Goal: Task Accomplishment & Management: Manage account settings

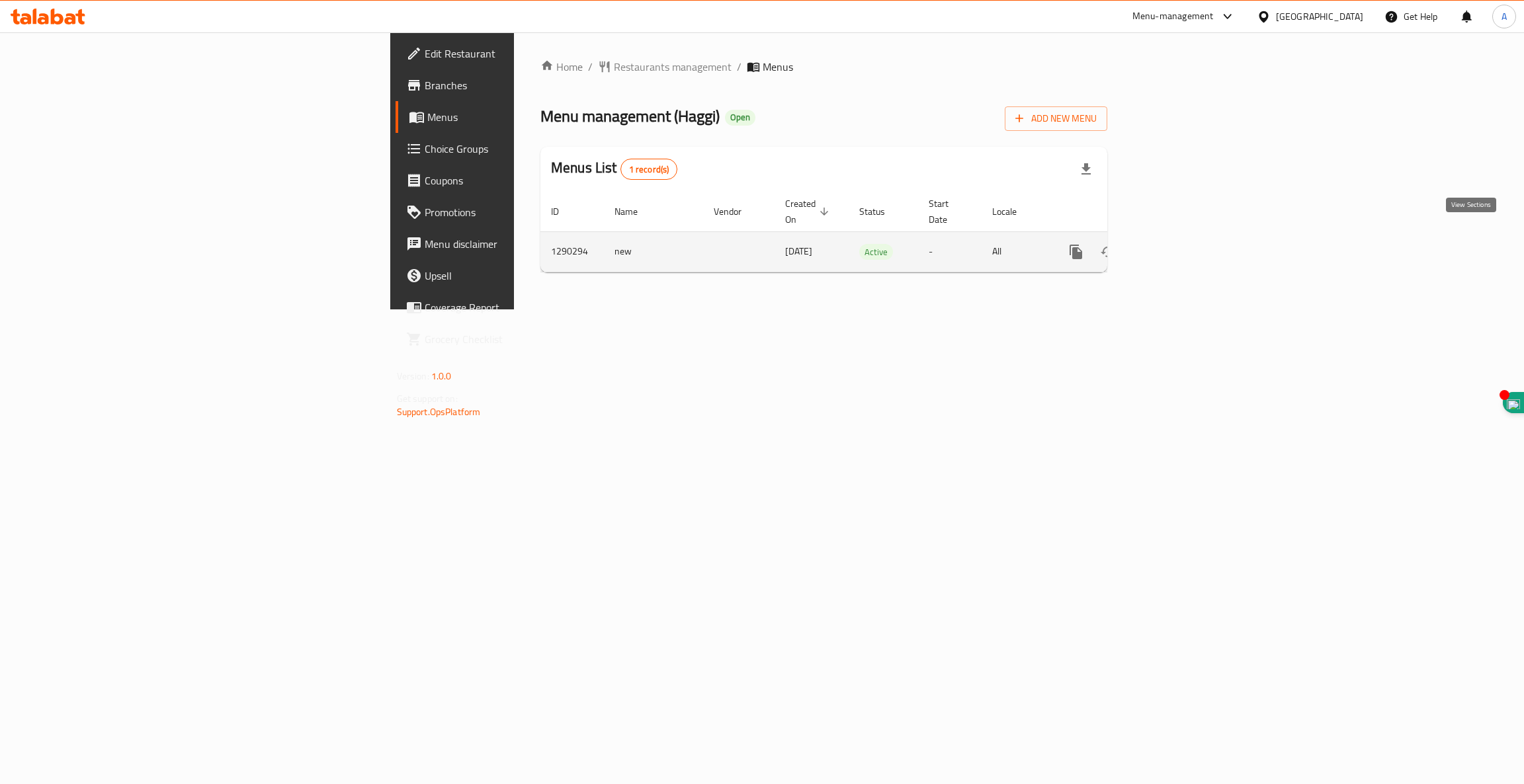
click at [1177, 246] on icon "enhanced table" at bounding box center [1171, 251] width 12 height 12
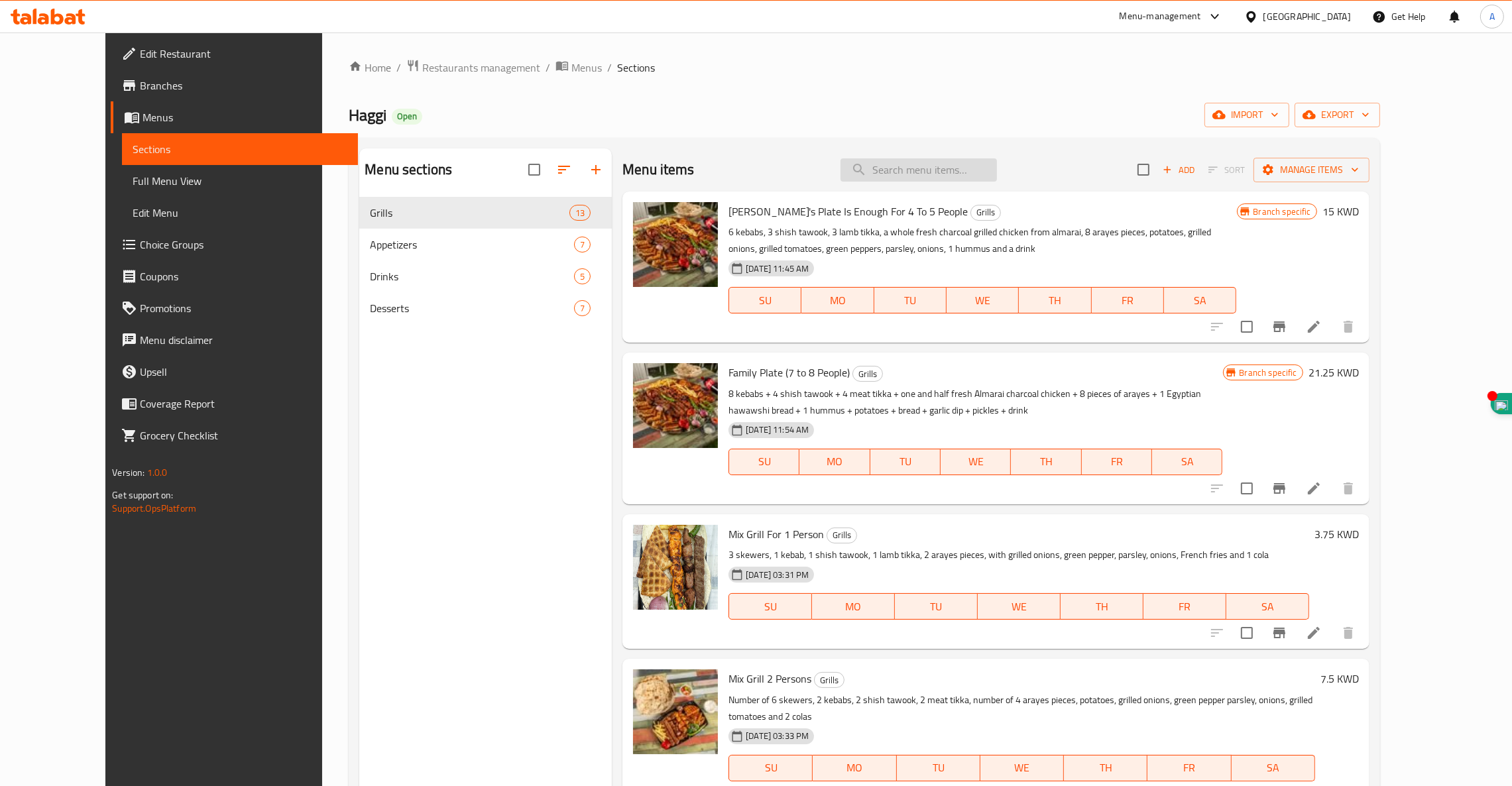
click at [942, 168] on input "search" at bounding box center [918, 170] width 157 height 23
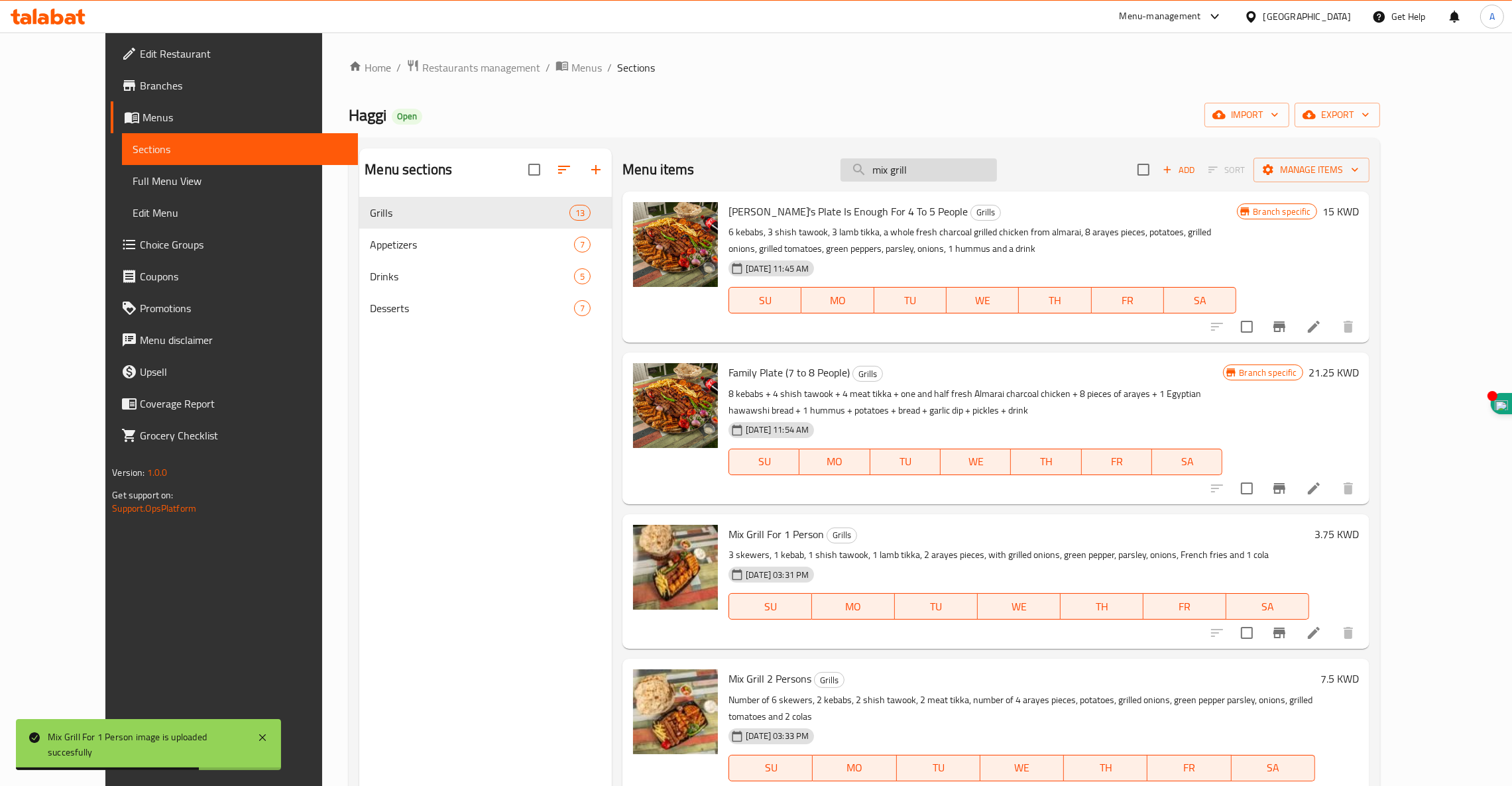
click at [962, 172] on input "mix grill" at bounding box center [918, 170] width 157 height 23
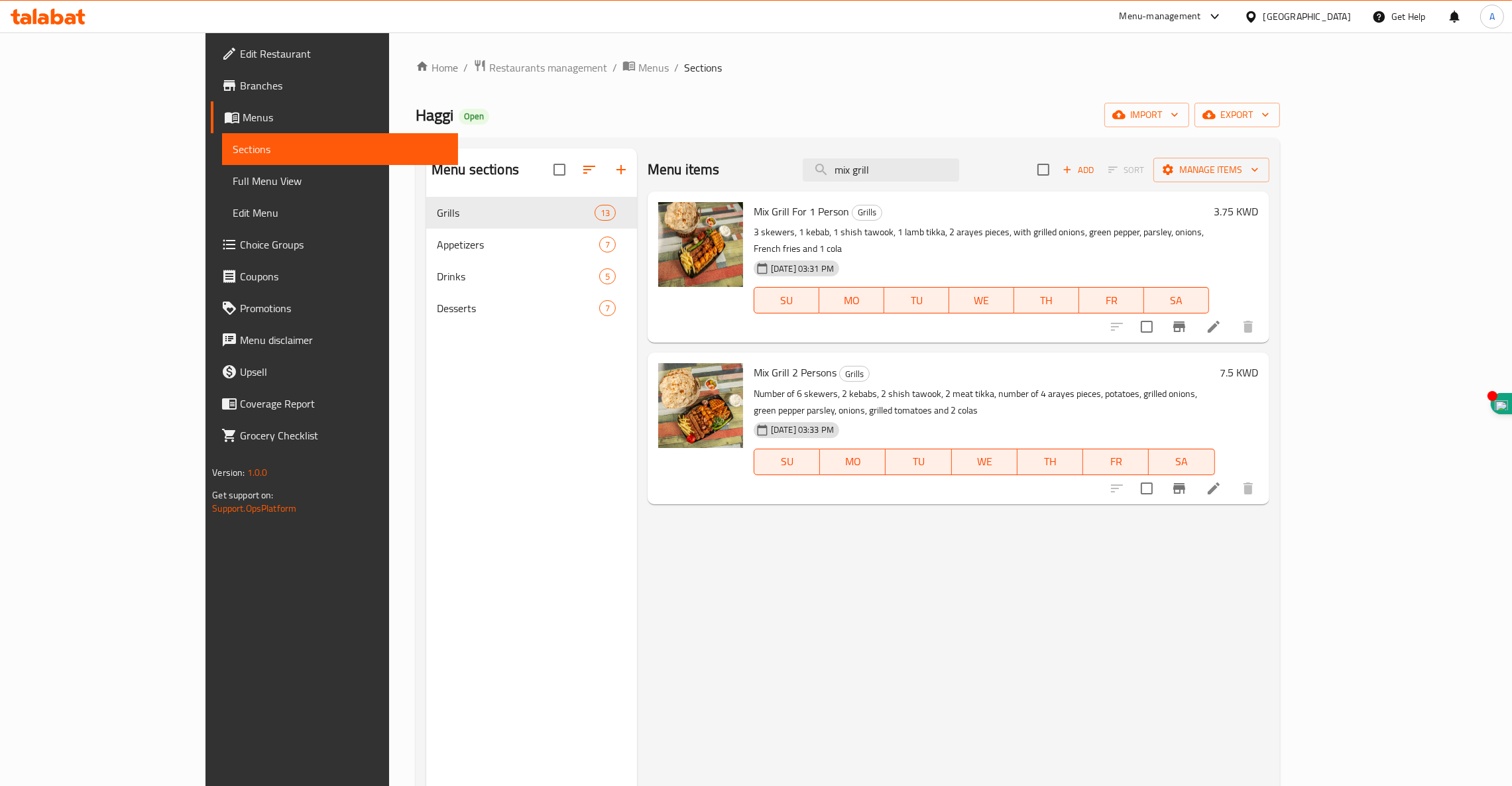
drag, startPoint x: 988, startPoint y: 168, endPoint x: 389, endPoint y: 213, distance: 600.7
click at [426, 213] on div "Menu sections Grills 13 Appetizers 7 Drinks 5 Desserts 7 Menu items mix grill A…" at bounding box center [848, 541] width 844 height 786
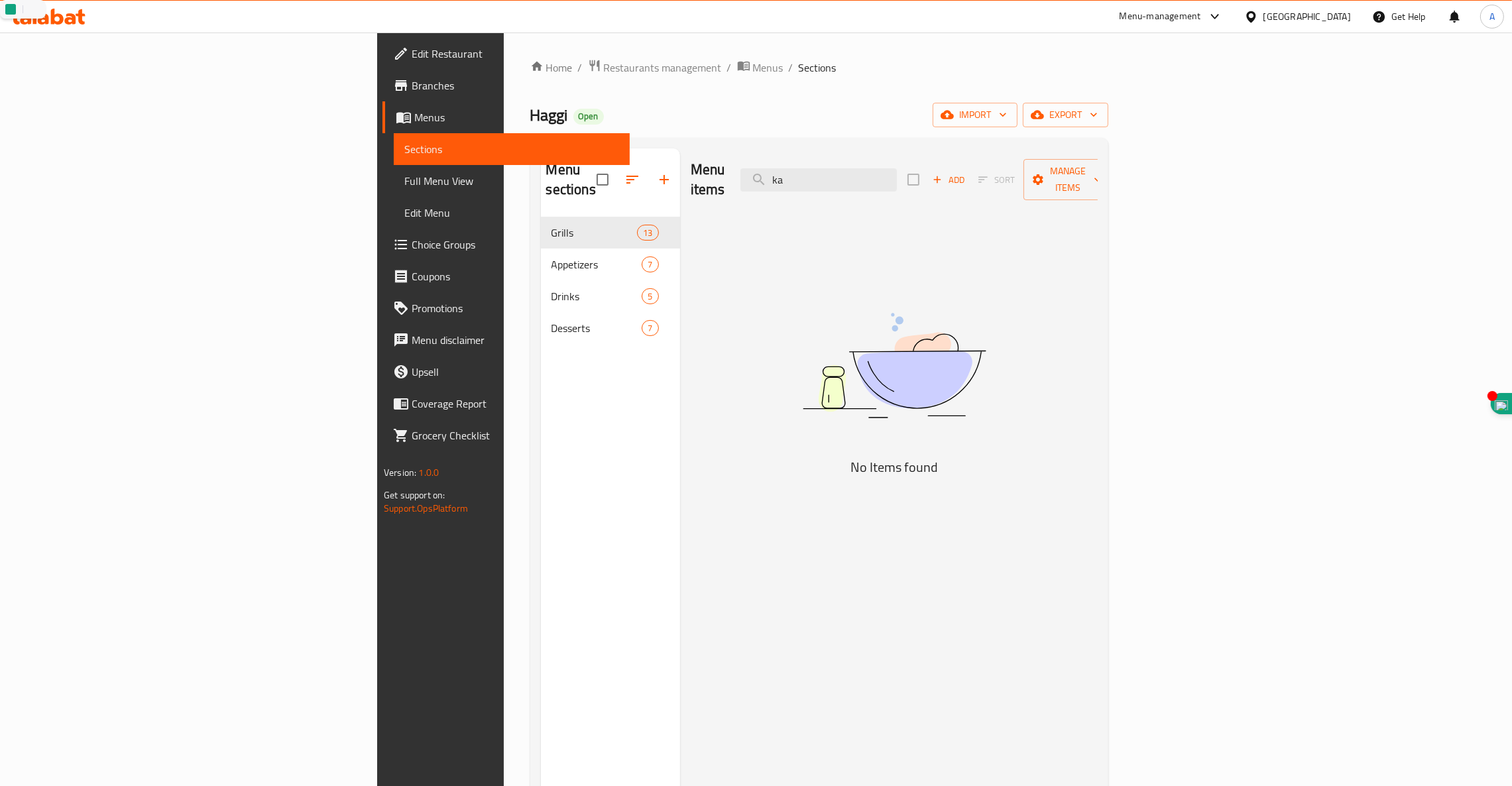
type input "k"
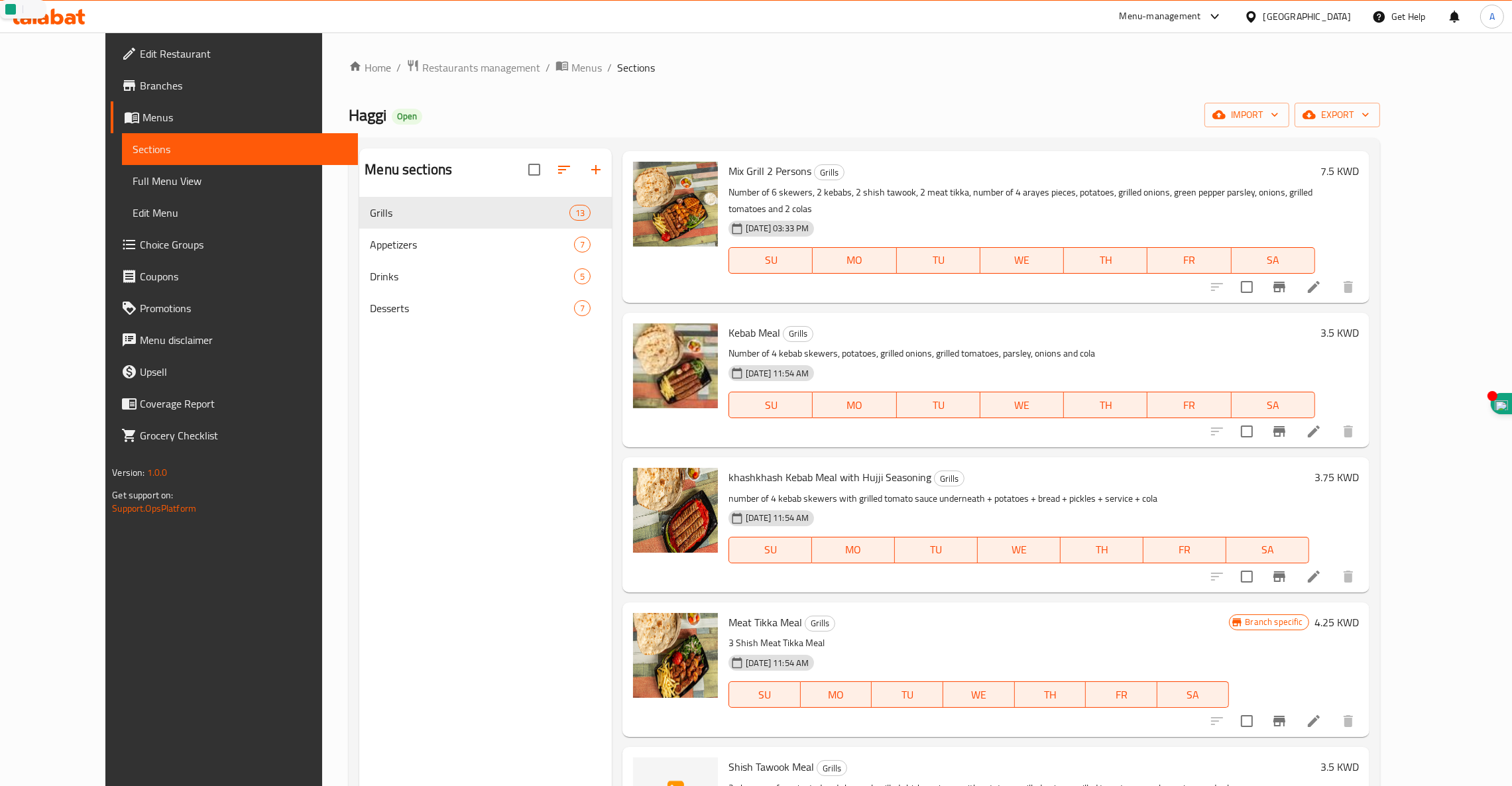
scroll to position [511, 0]
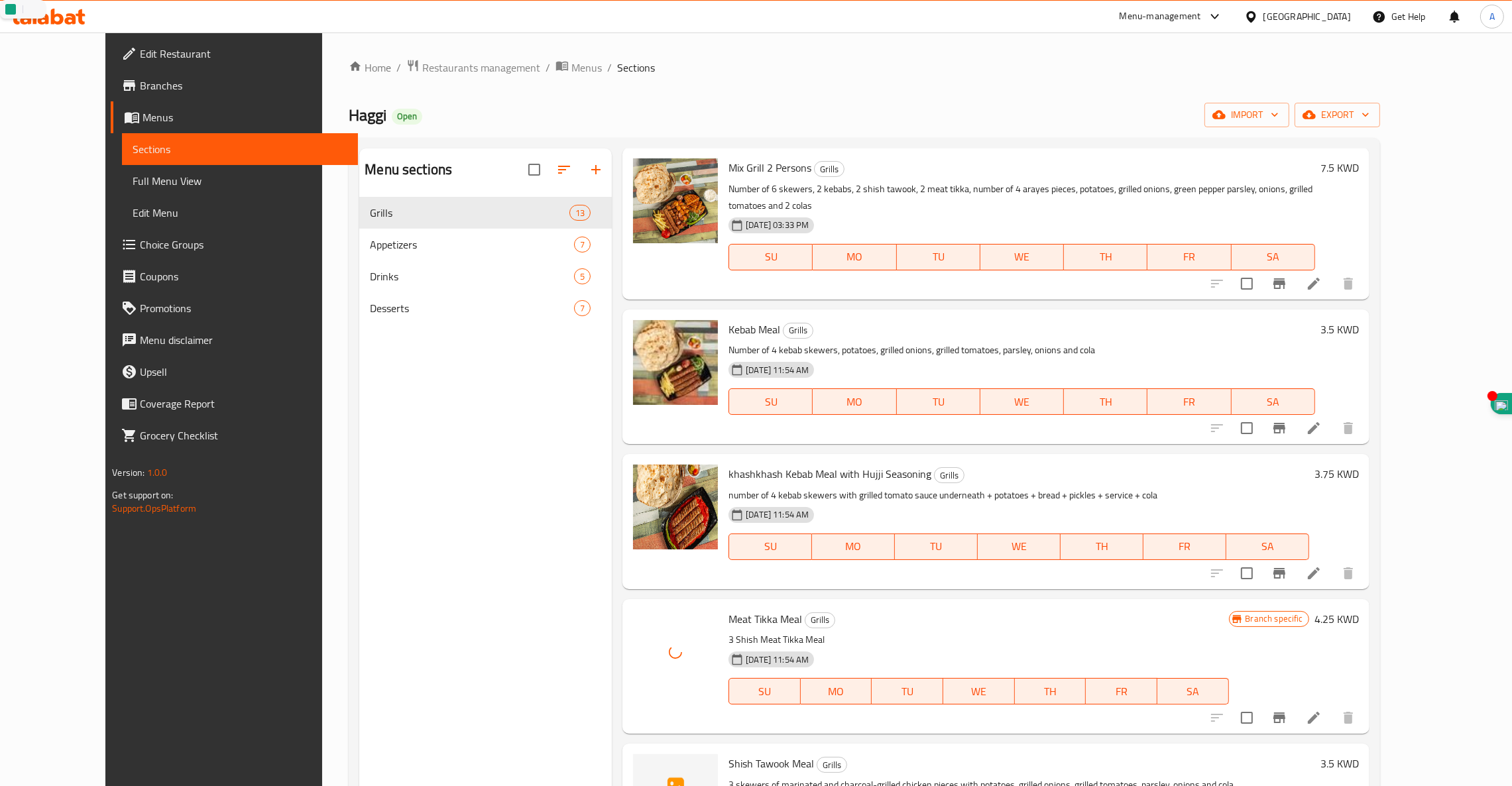
click at [746, 754] on span "Shish Tawook Meal" at bounding box center [771, 764] width 85 height 20
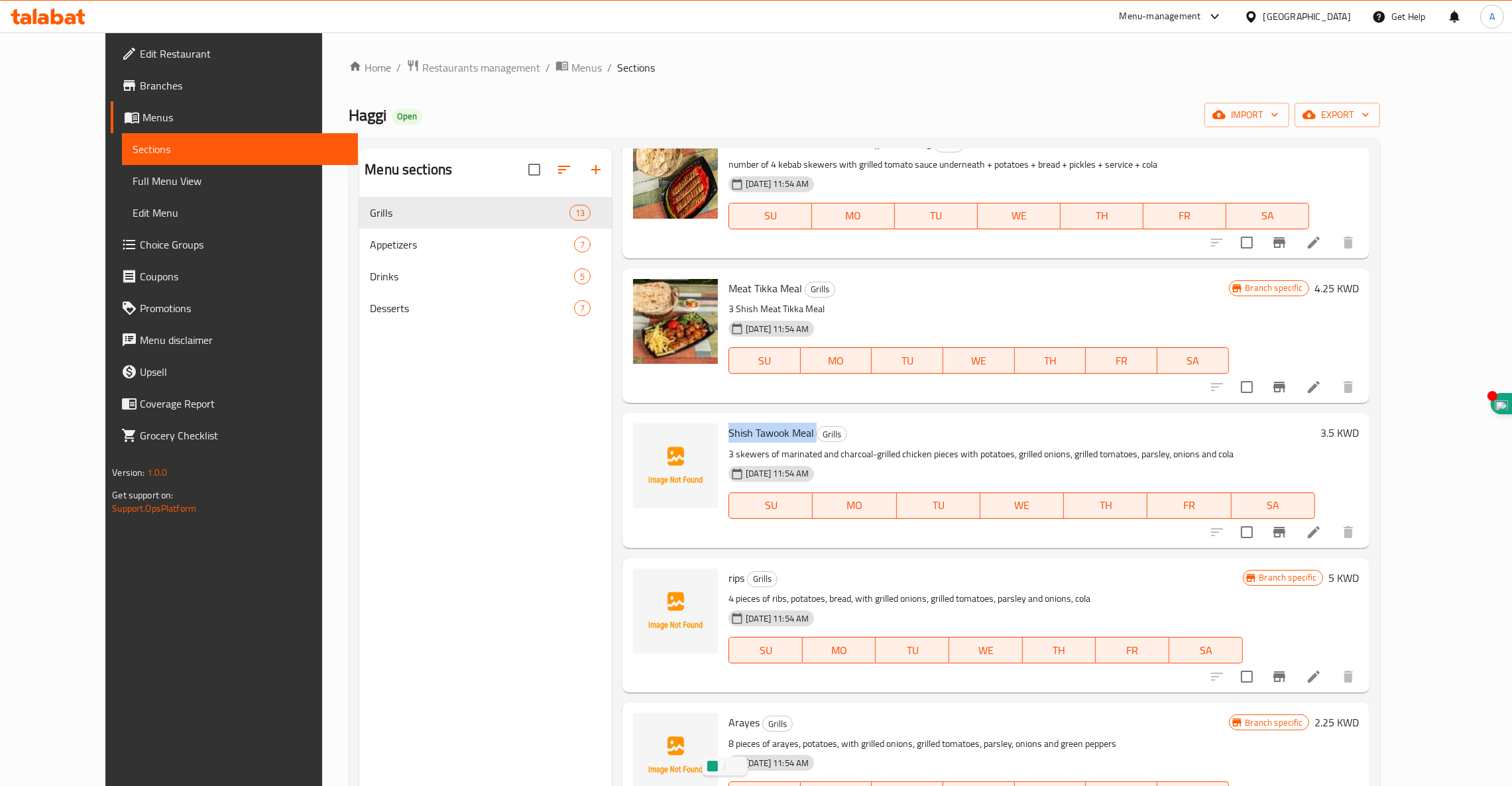
scroll to position [947, 0]
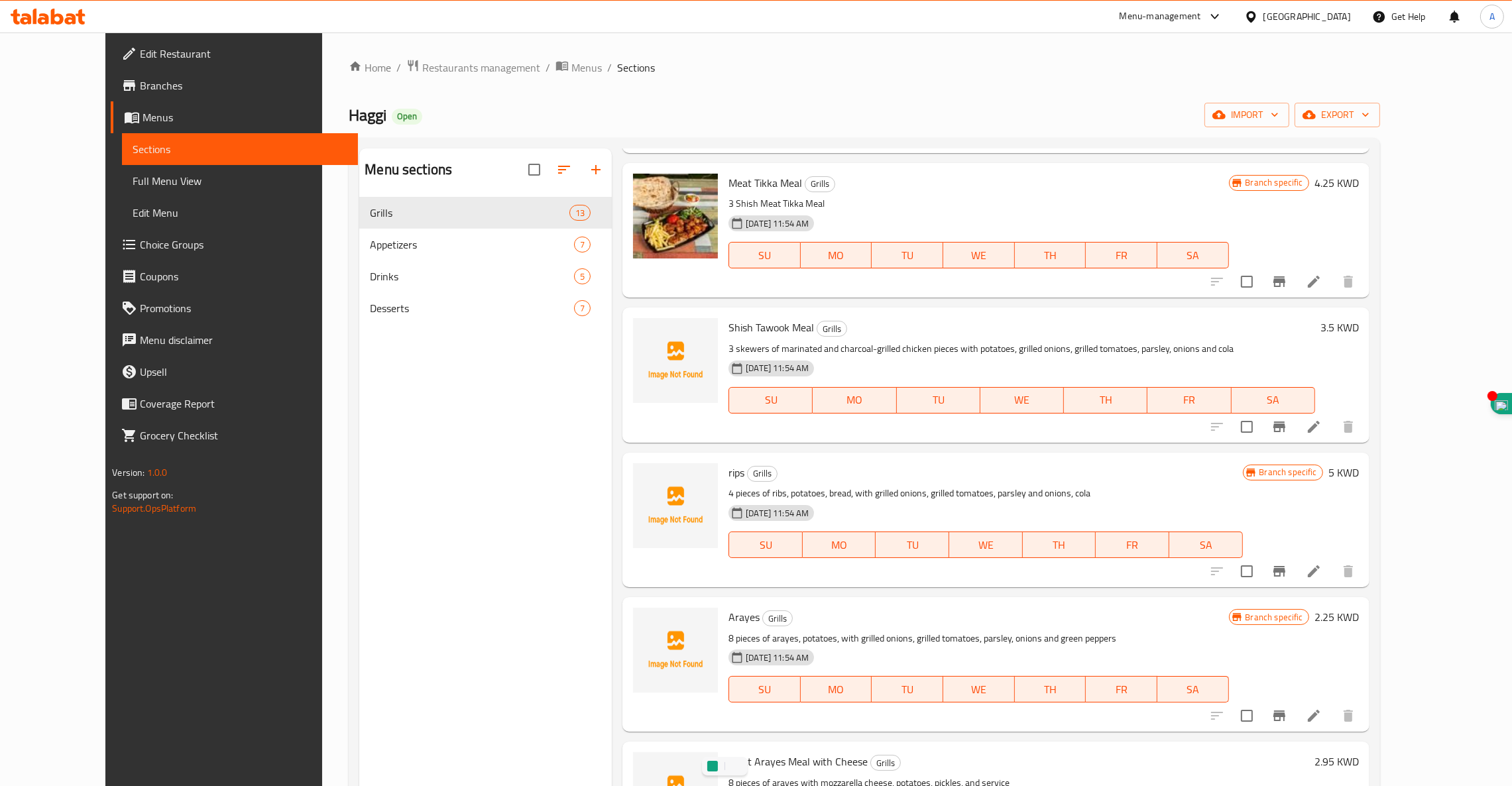
click at [728, 463] on span "rips" at bounding box center [736, 473] width 16 height 20
copy h6 "rips"
click at [728, 607] on span "Arayes" at bounding box center [744, 617] width 32 height 20
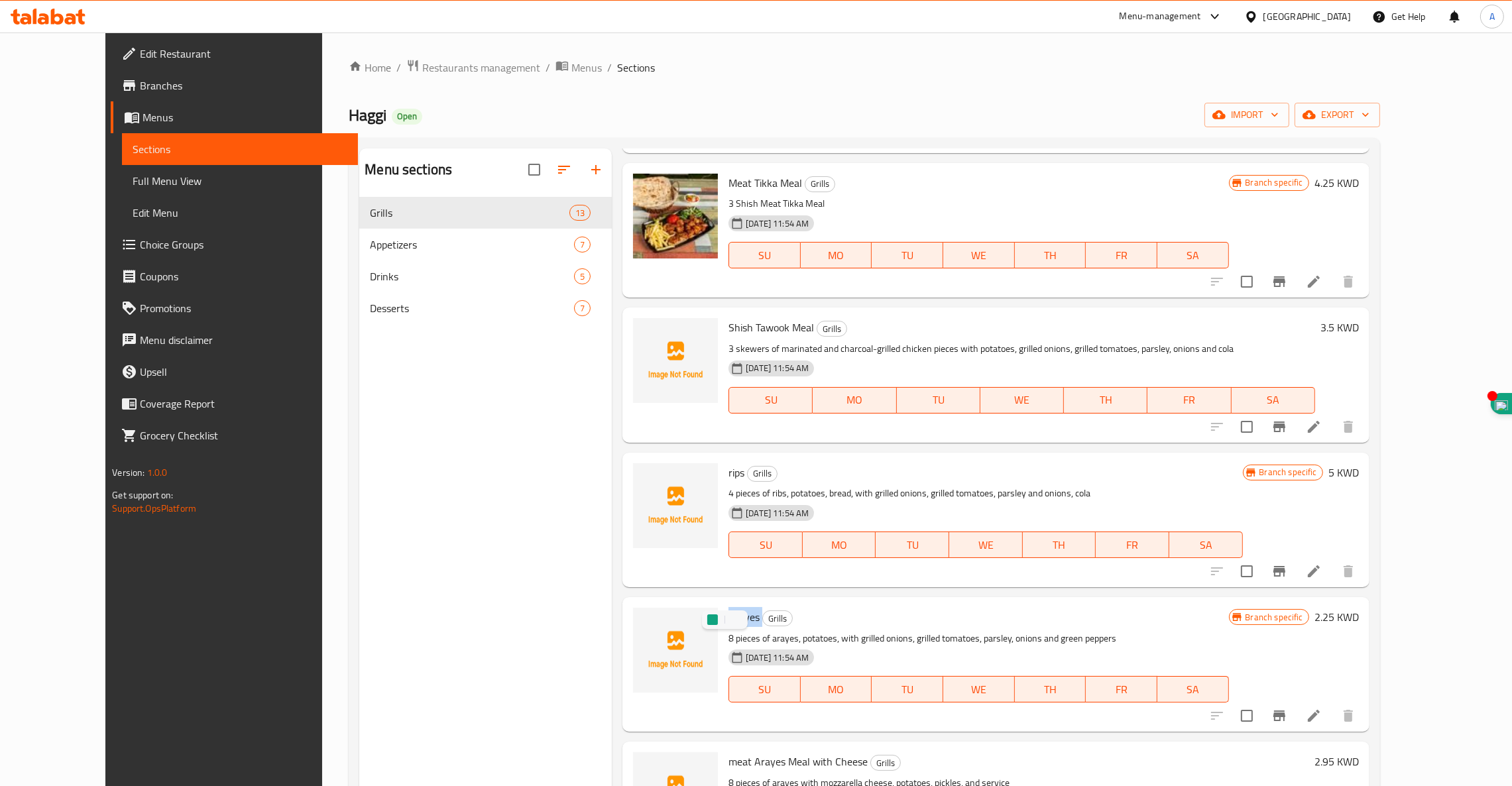
copy h6 "Arayes"
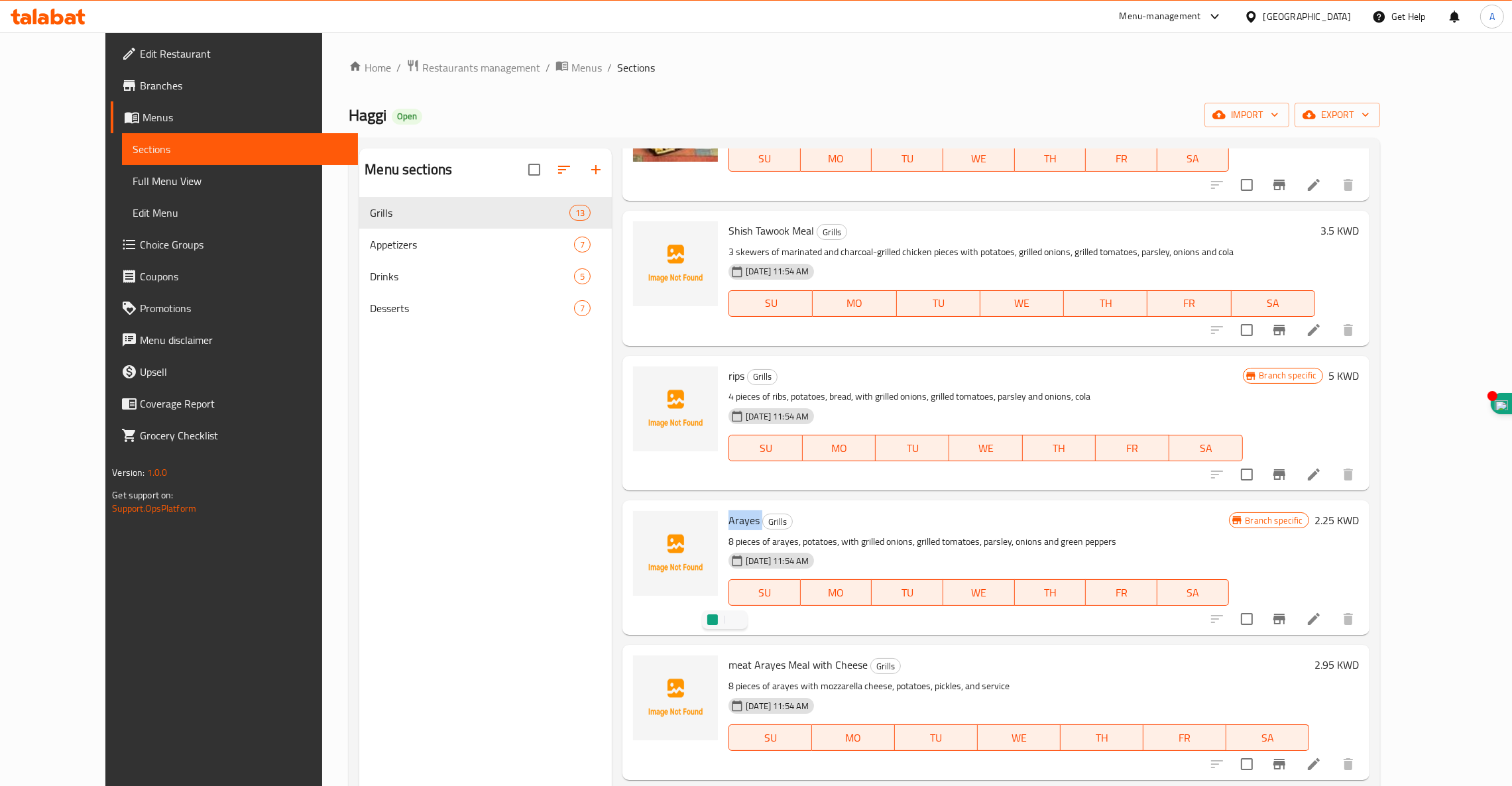
scroll to position [1055, 0]
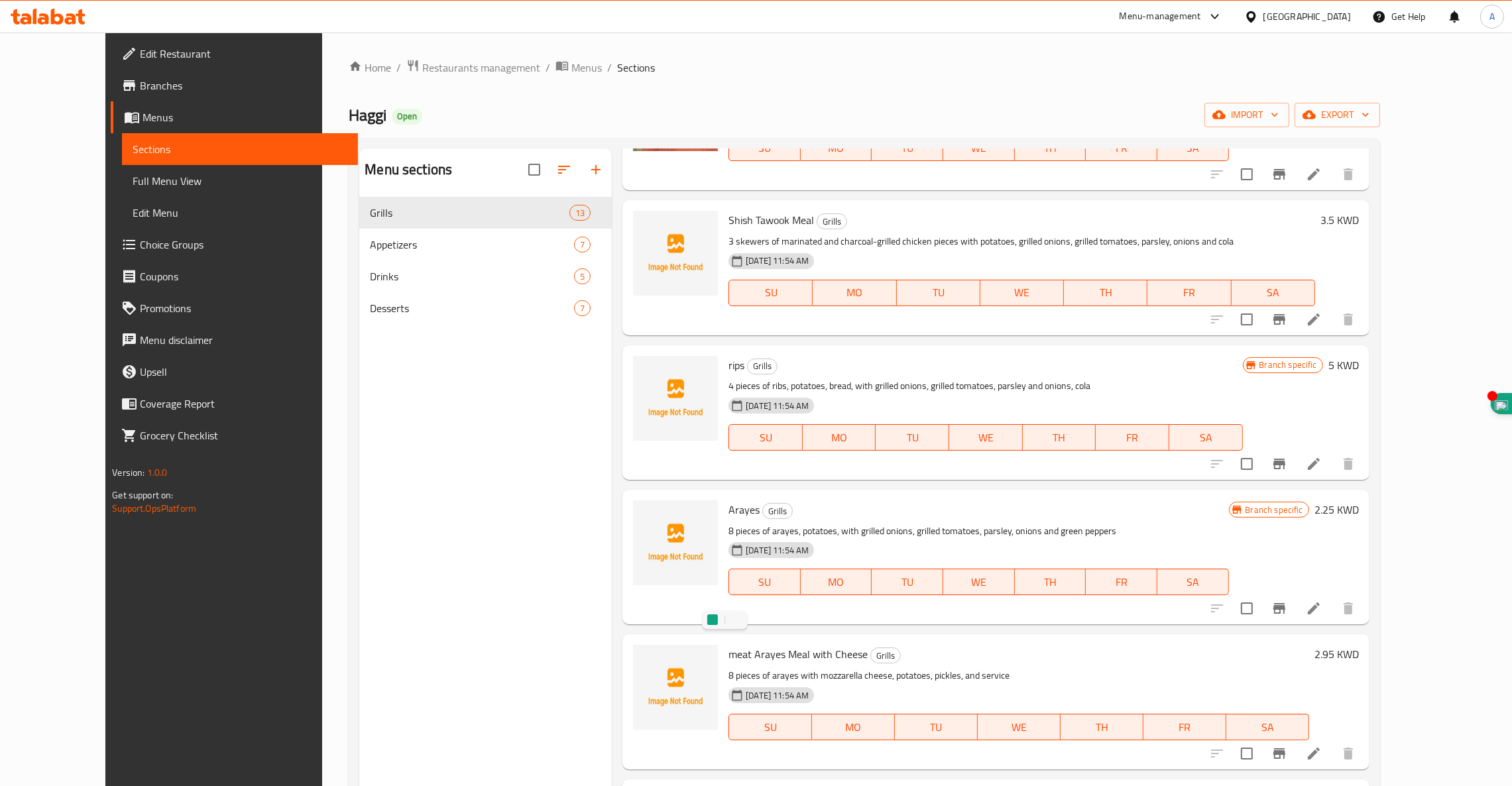
click at [775, 644] on span "meat Arayes Meal with Cheese" at bounding box center [798, 654] width 139 height 20
copy h6 "meat Arayes Meal with Cheese"
click at [772, 721] on button "SU" at bounding box center [770, 727] width 84 height 27
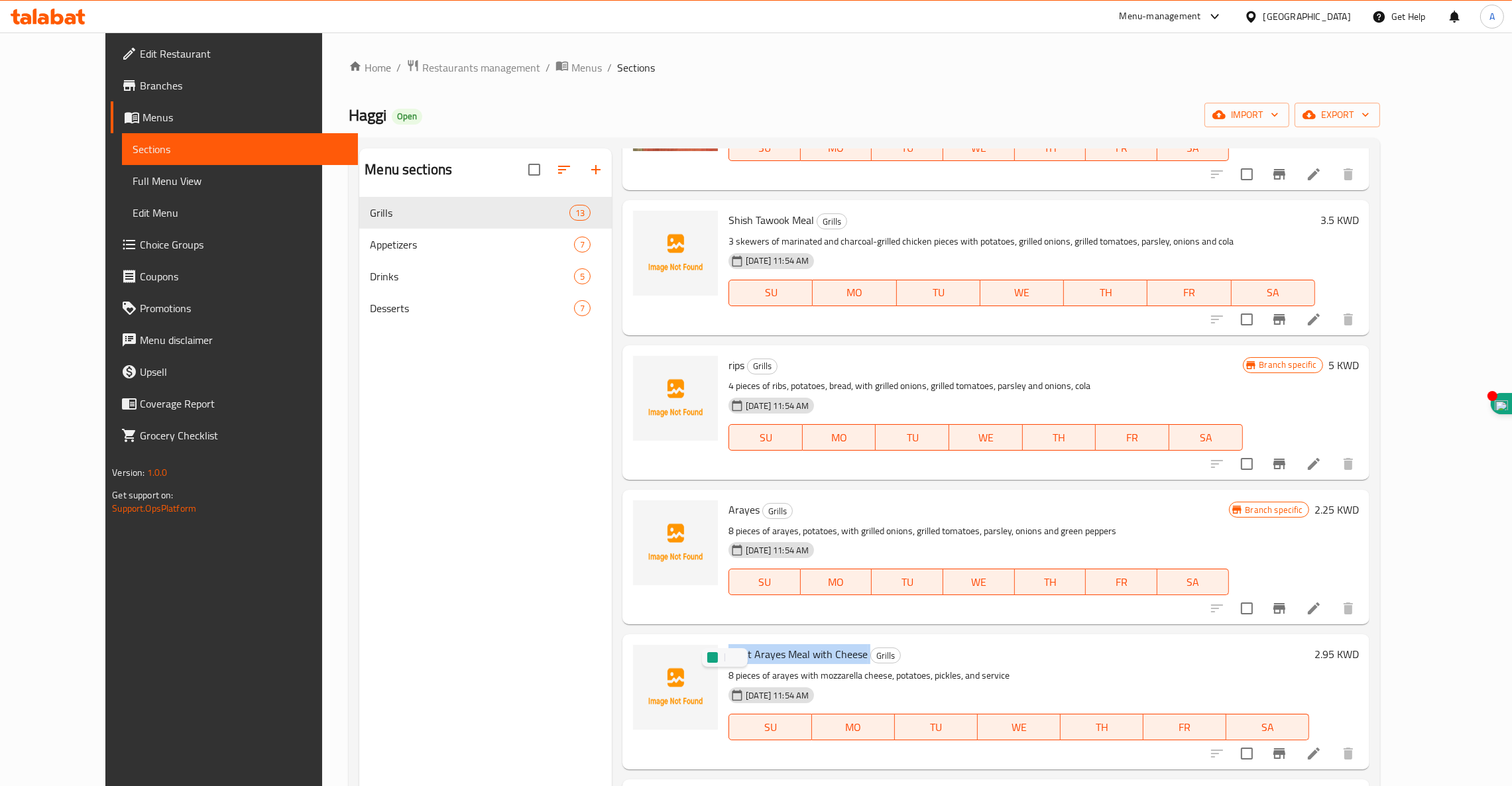
scroll to position [1161, 0]
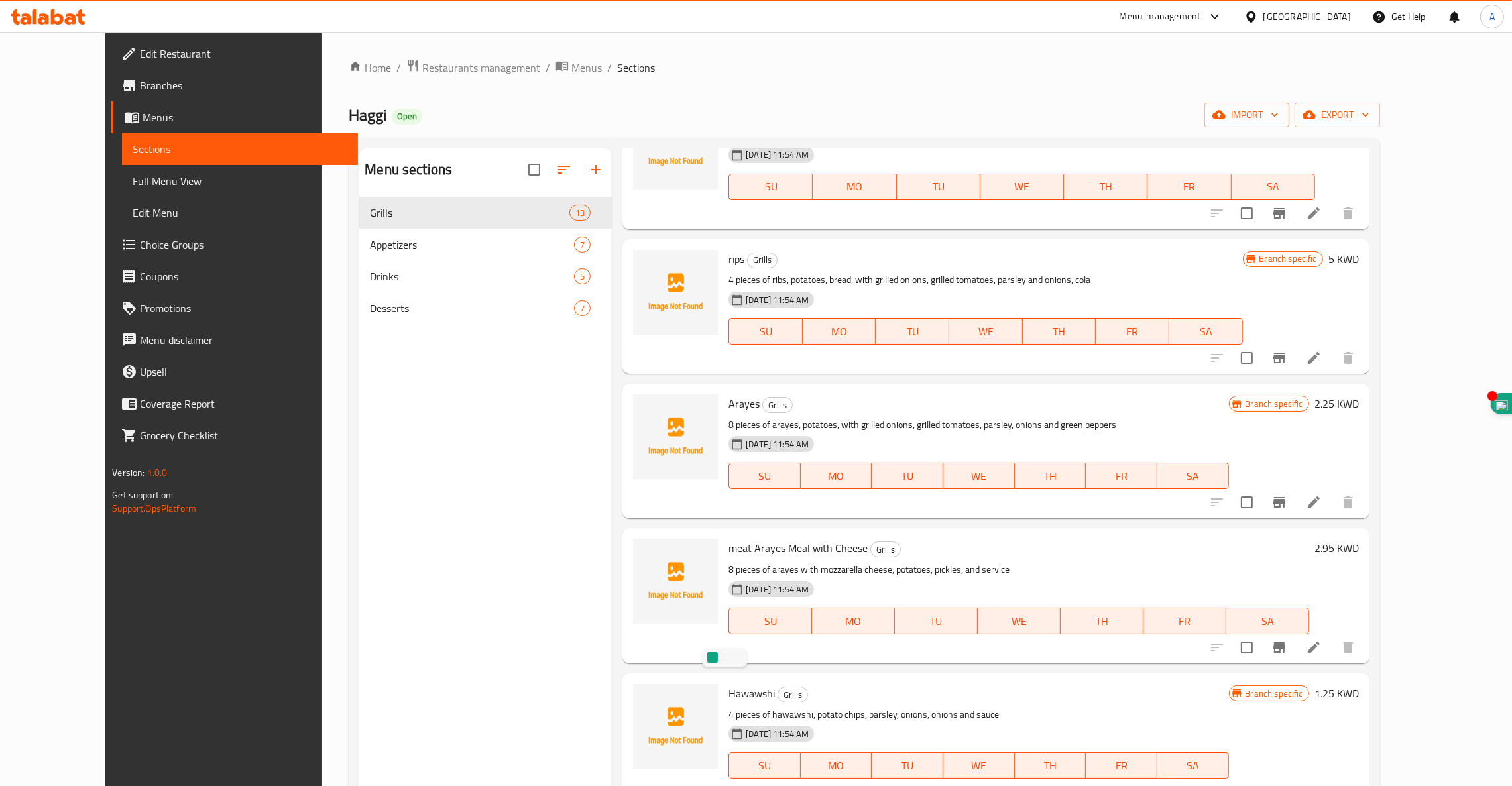
click at [728, 683] on span "Hawawshi" at bounding box center [751, 693] width 46 height 20
copy h6 "Hawawshi"
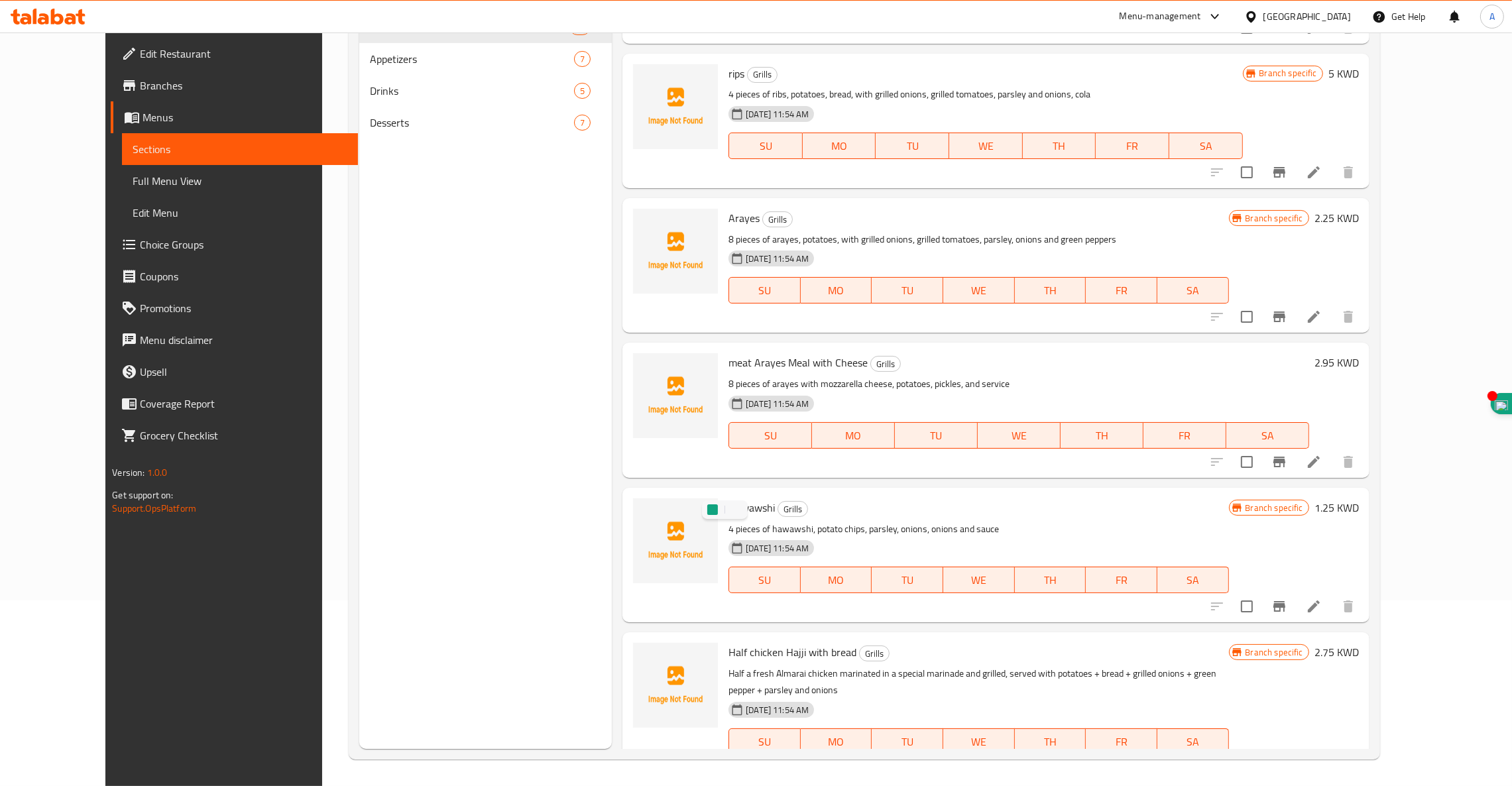
click at [746, 643] on span "Half chicken Hajji with bread" at bounding box center [792, 653] width 128 height 20
copy h6 "Half chicken Hajji with bread"
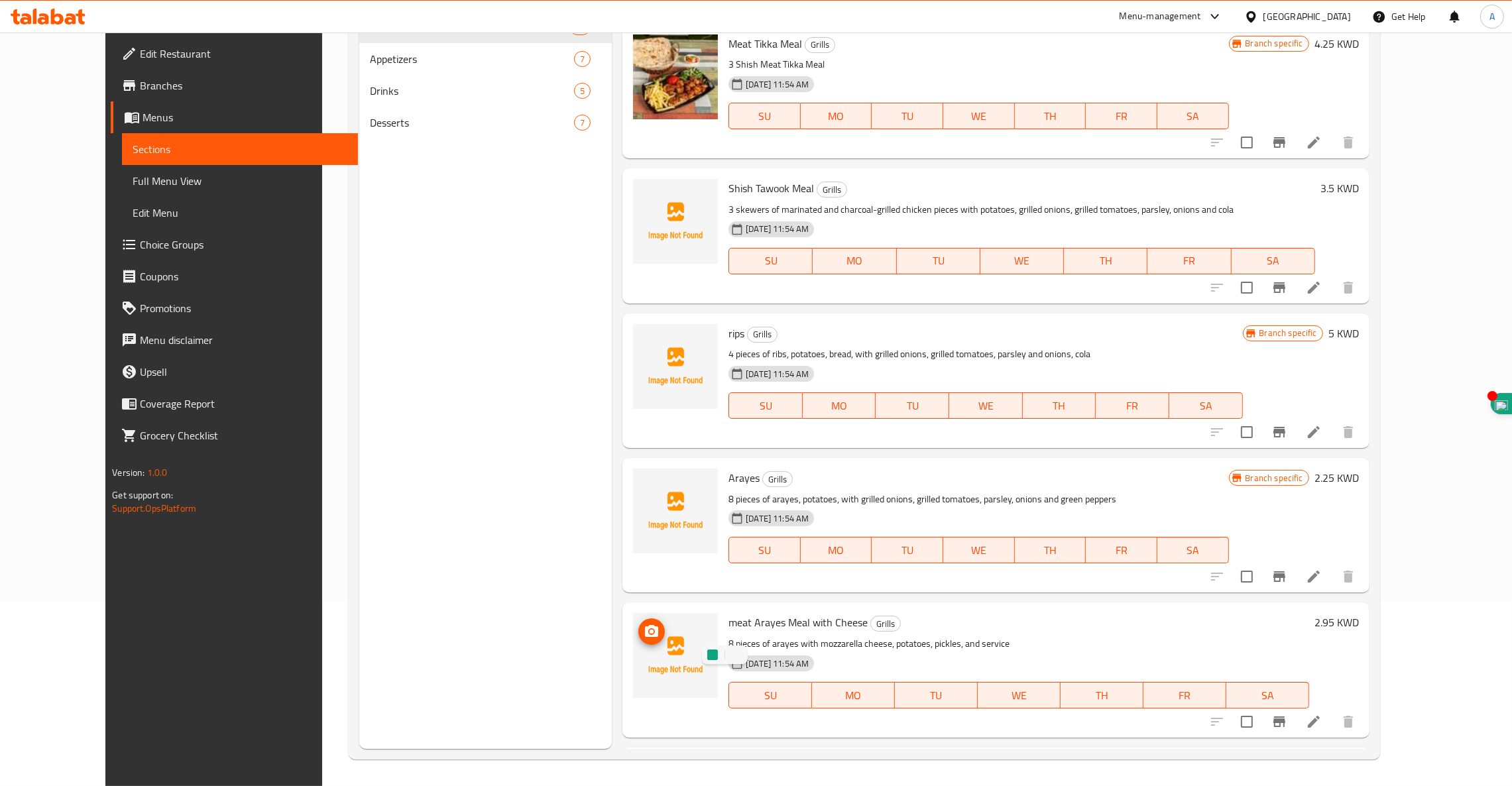
scroll to position [900, 0]
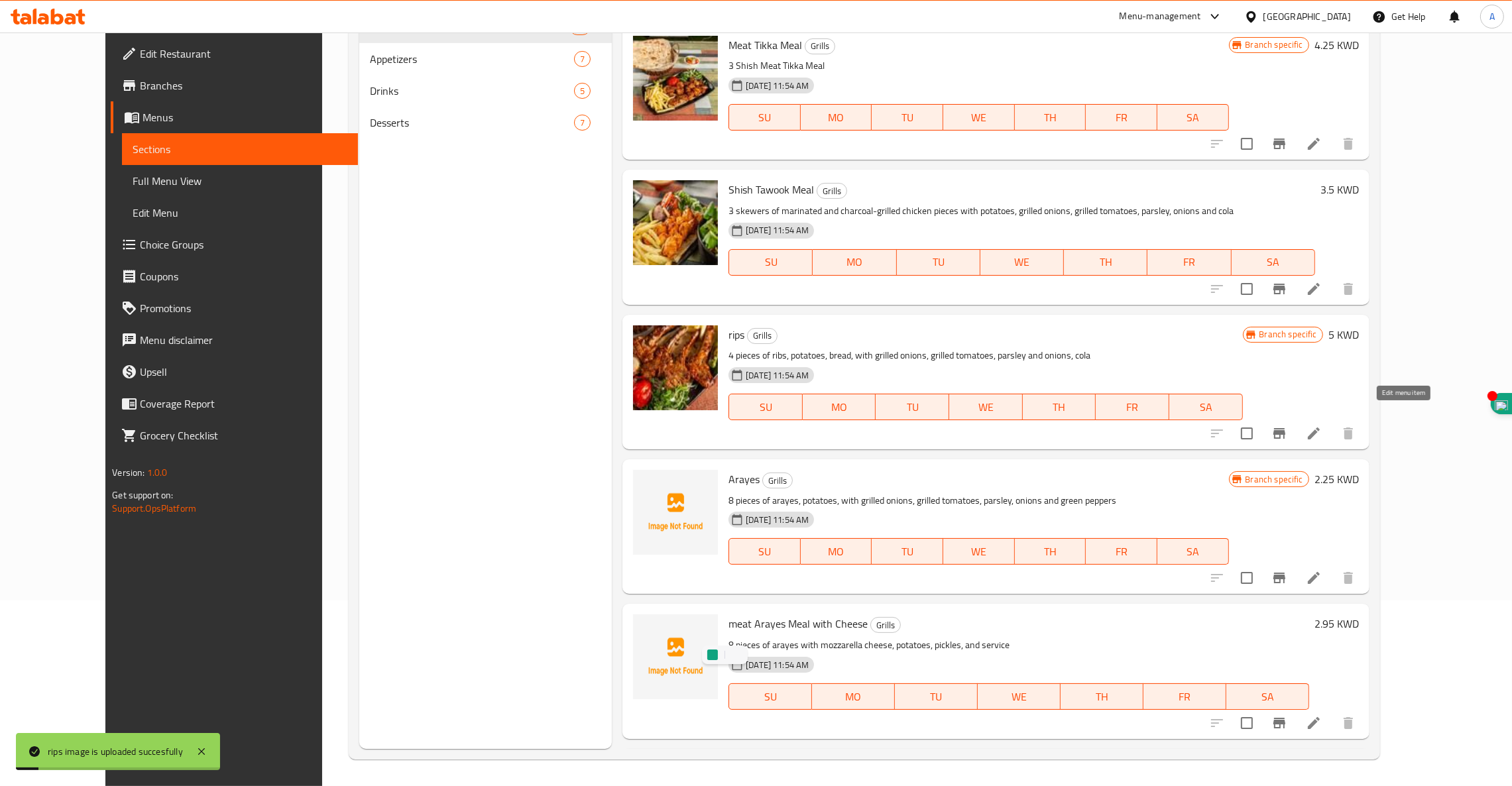
click at [1320, 428] on icon at bounding box center [1314, 434] width 12 height 12
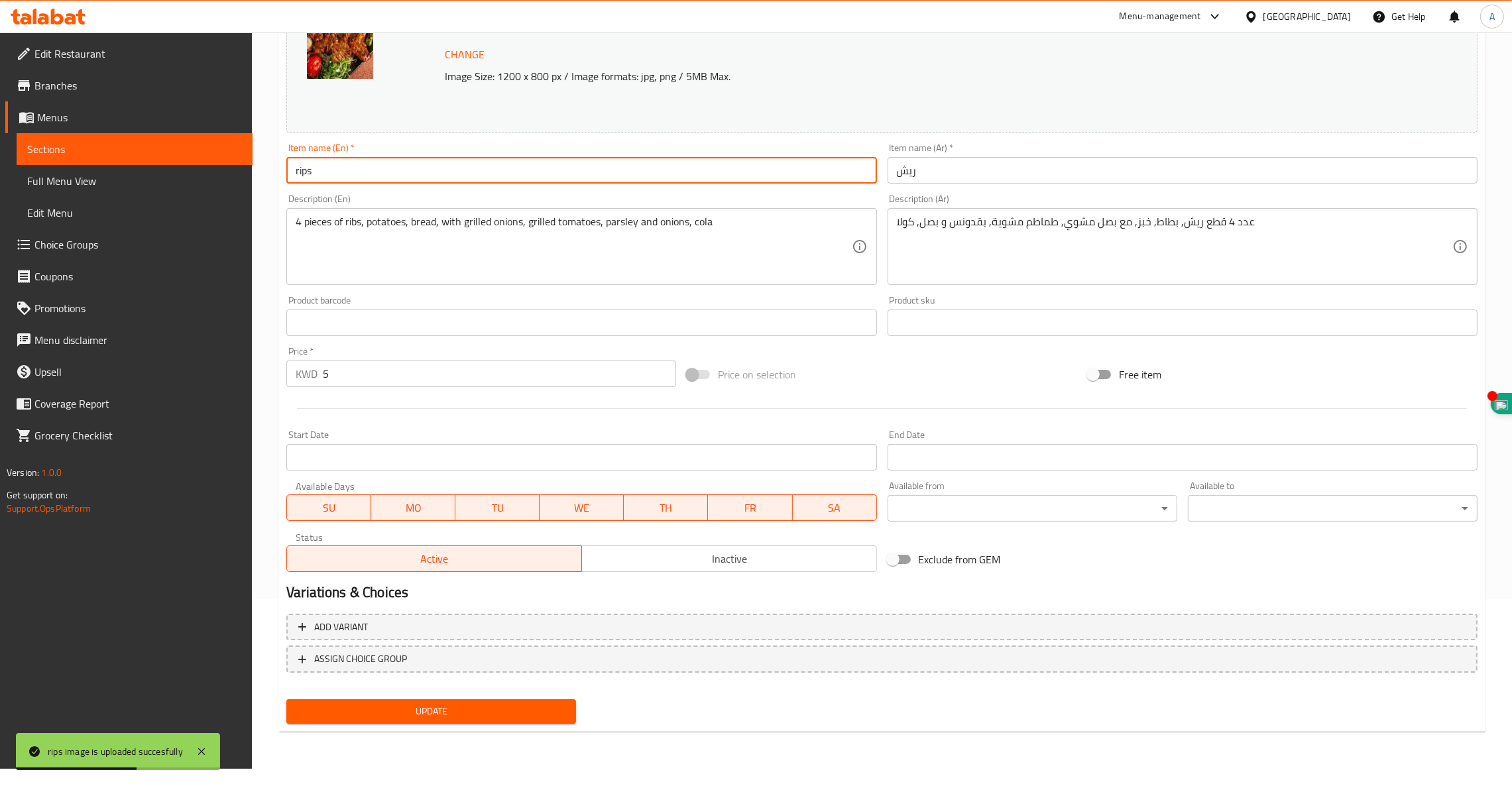
drag, startPoint x: 327, startPoint y: 167, endPoint x: 138, endPoint y: 163, distance: 189.0
click at [138, 163] on div "Edit Restaurant Branches Menus Sections Full Menu View Edit Menu Choice Groups …" at bounding box center [756, 307] width 1512 height 923
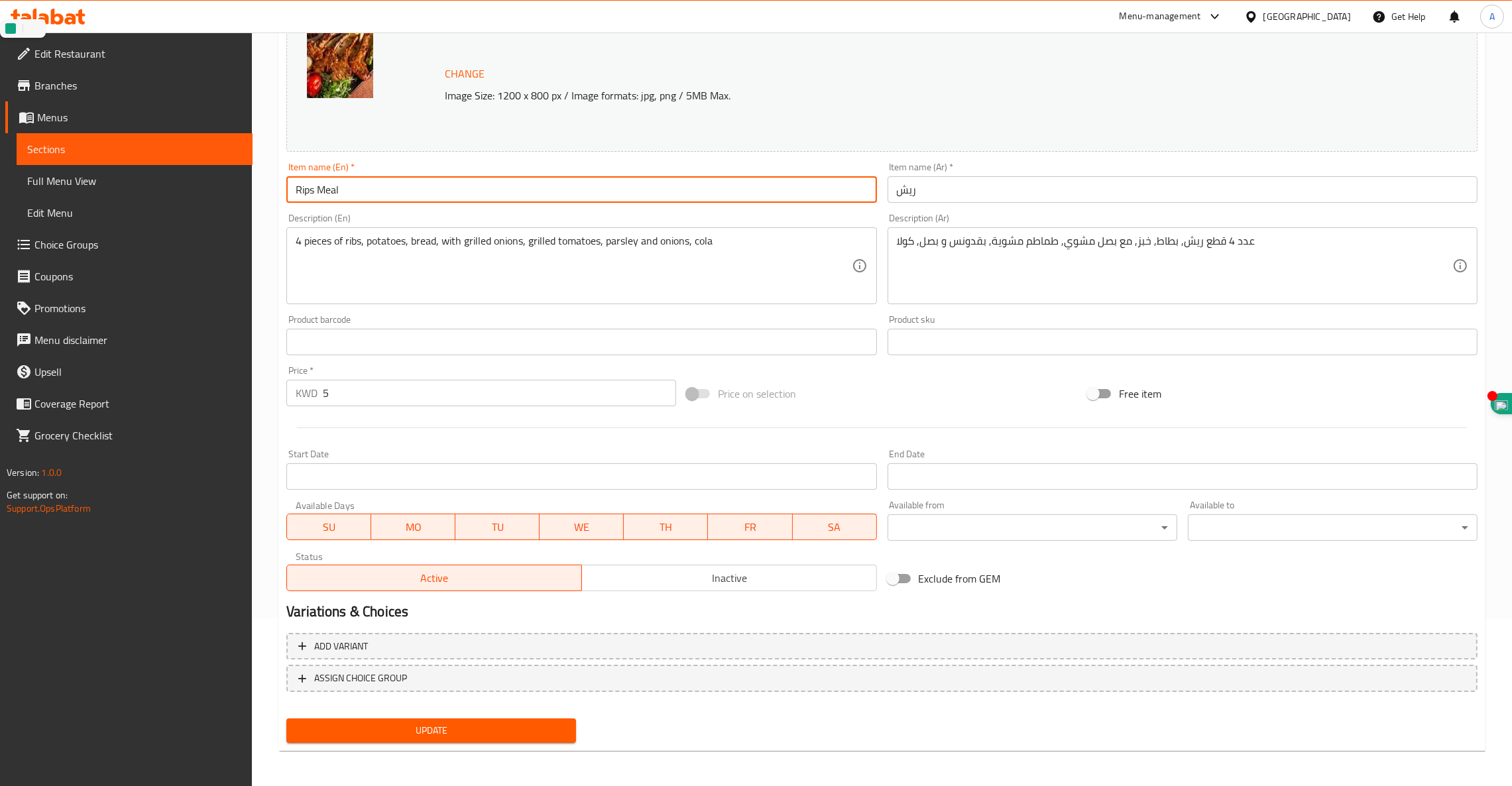
type input "Rips Meal"
click at [406, 716] on div "Update" at bounding box center [431, 730] width 300 height 35
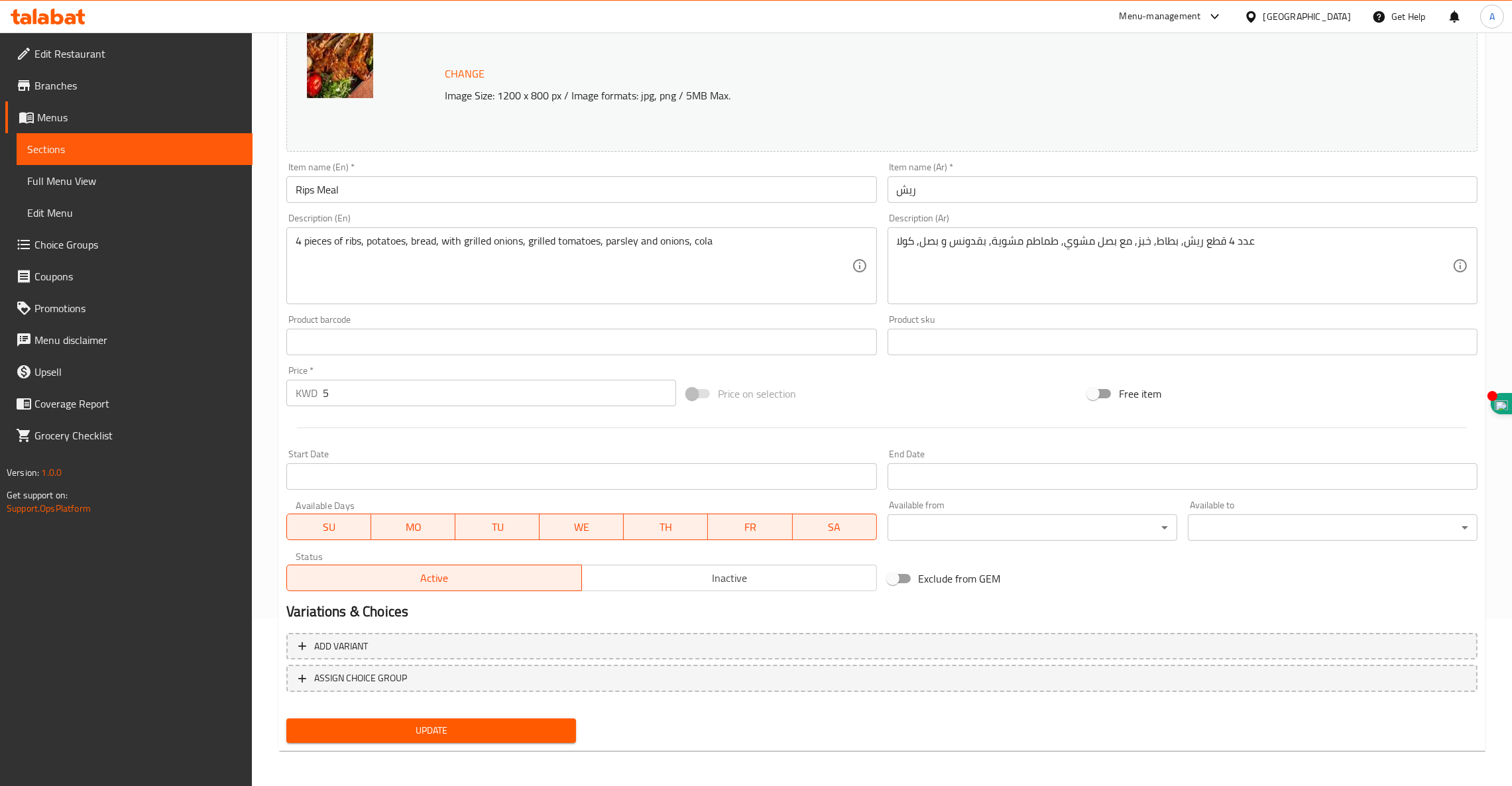
click at [404, 729] on span "Update" at bounding box center [431, 730] width 269 height 17
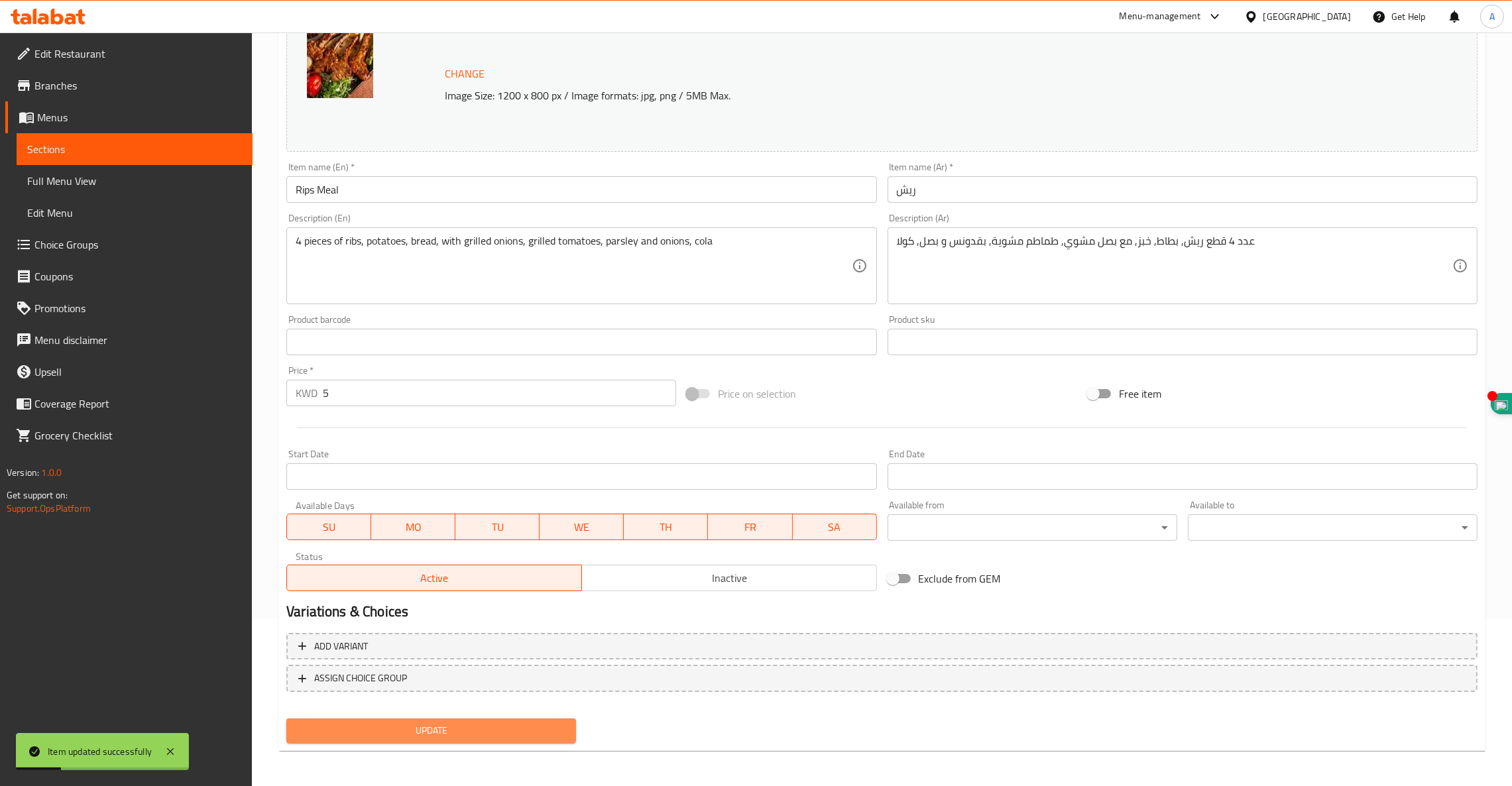
click at [411, 739] on button "Update" at bounding box center [430, 730] width 289 height 25
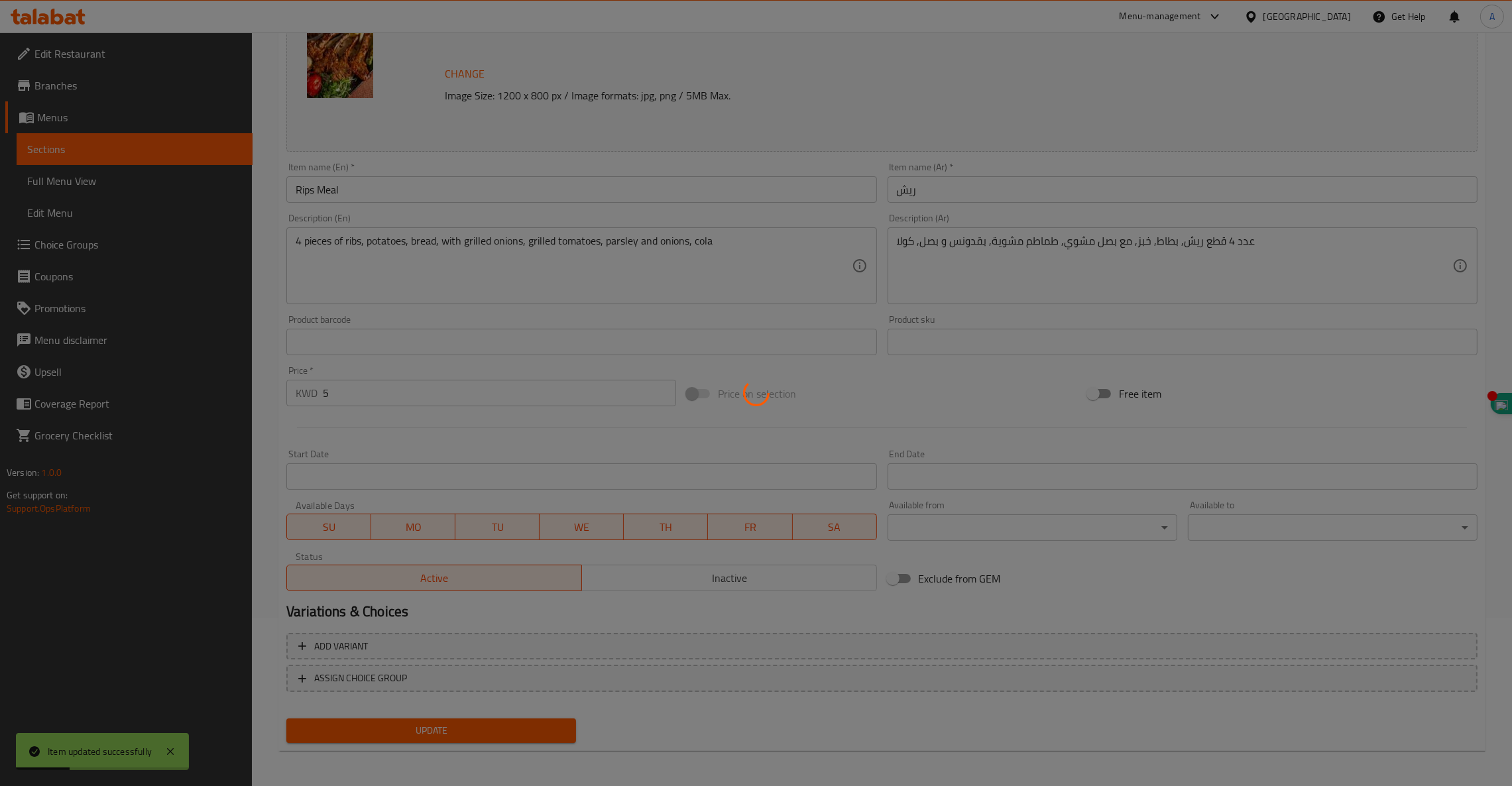
scroll to position [0, 0]
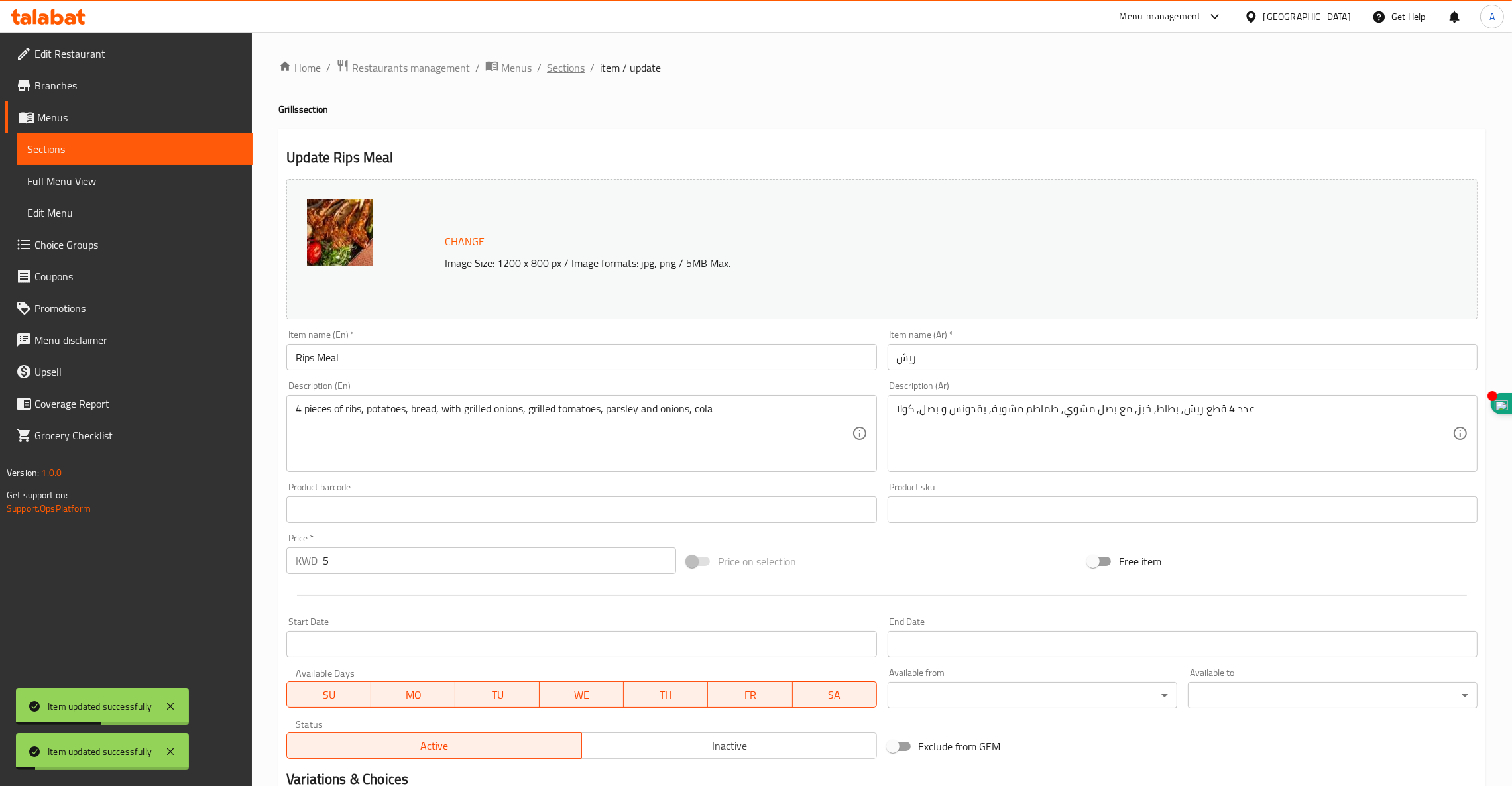
click at [560, 64] on span "Sections" at bounding box center [566, 67] width 38 height 16
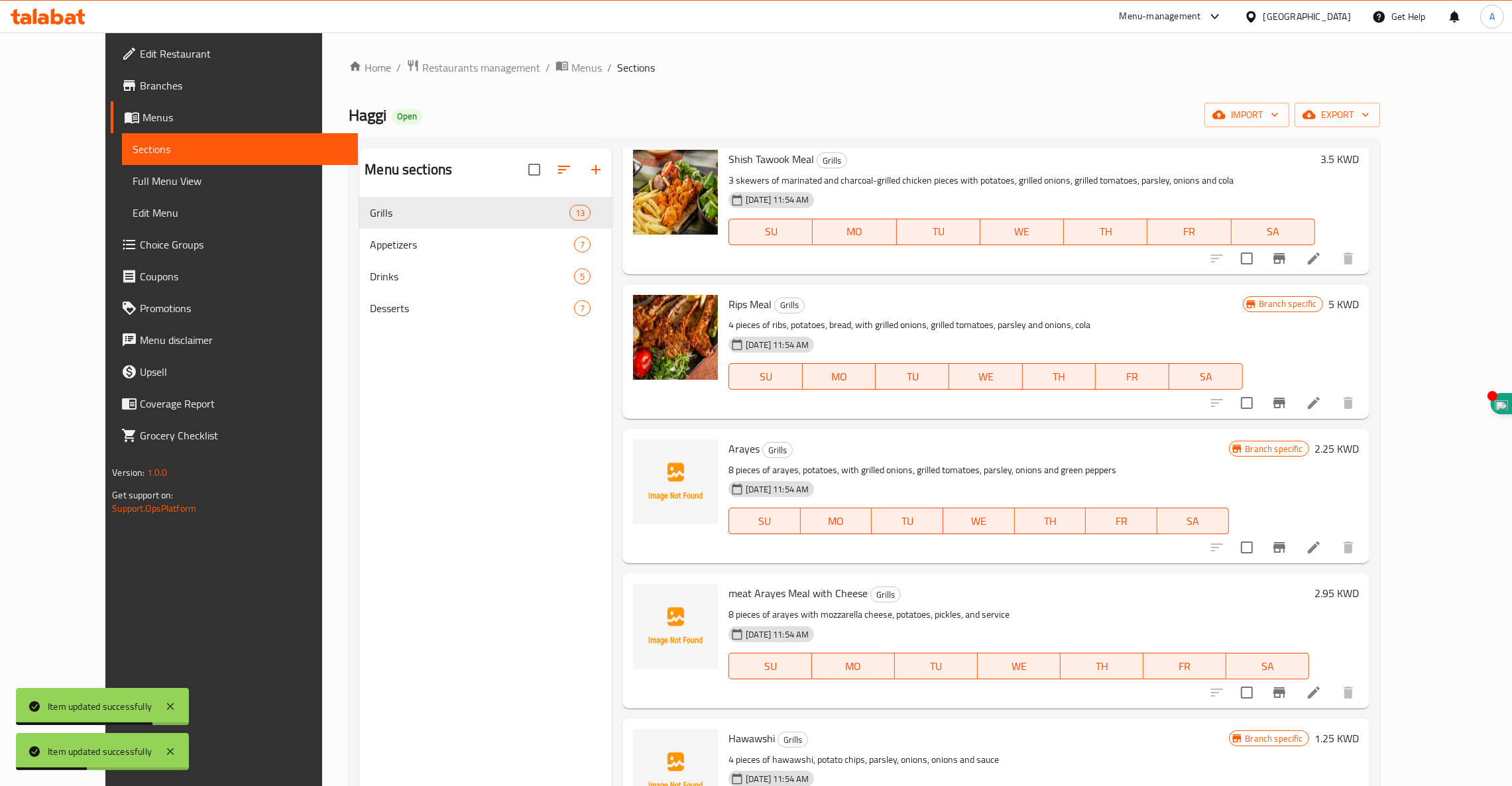
scroll to position [1116, 0]
